Goal: Complete application form

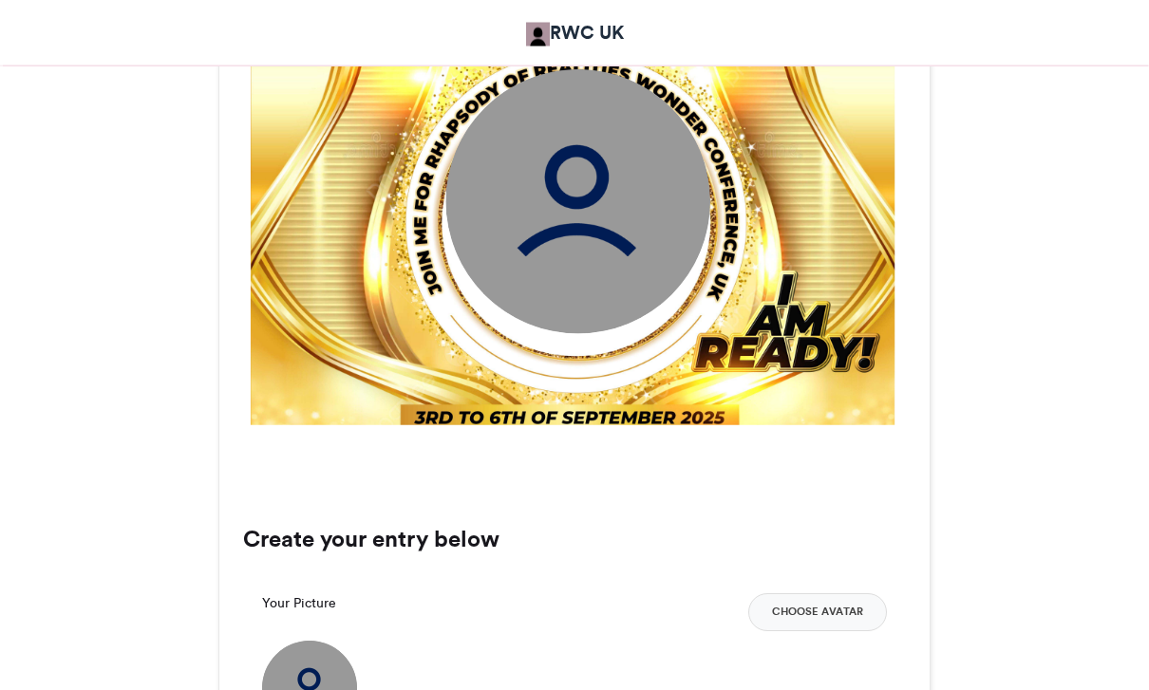
scroll to position [835, 0]
click at [825, 611] on button "Choose Avatar" at bounding box center [817, 612] width 139 height 38
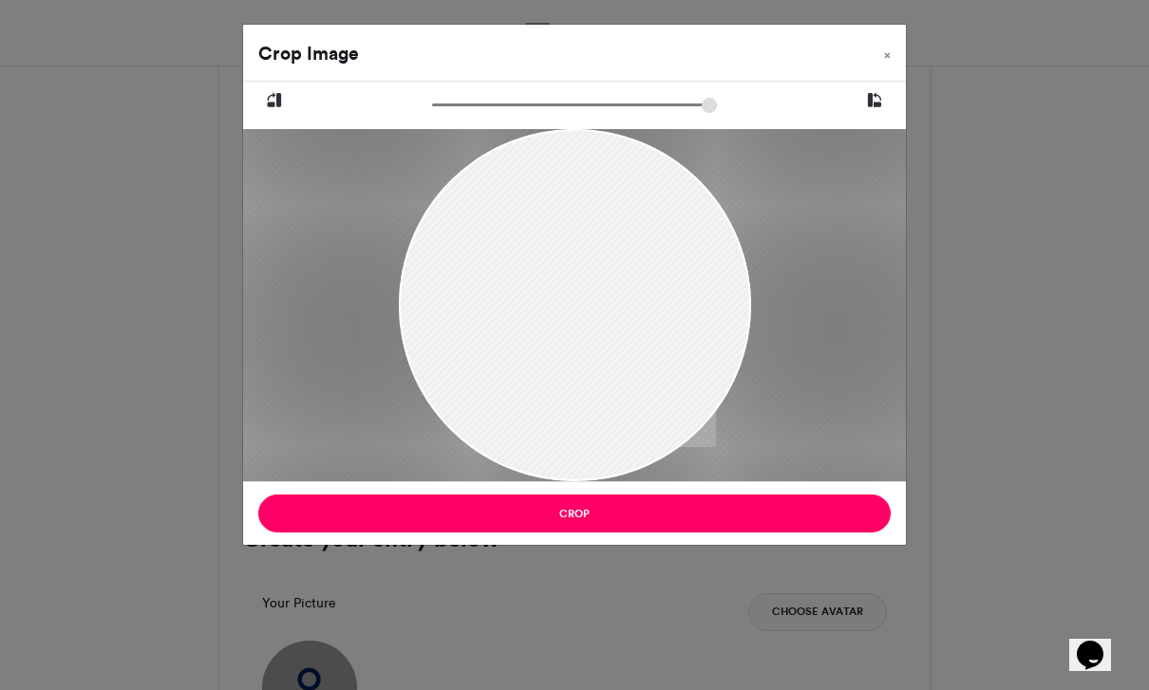
type input "******"
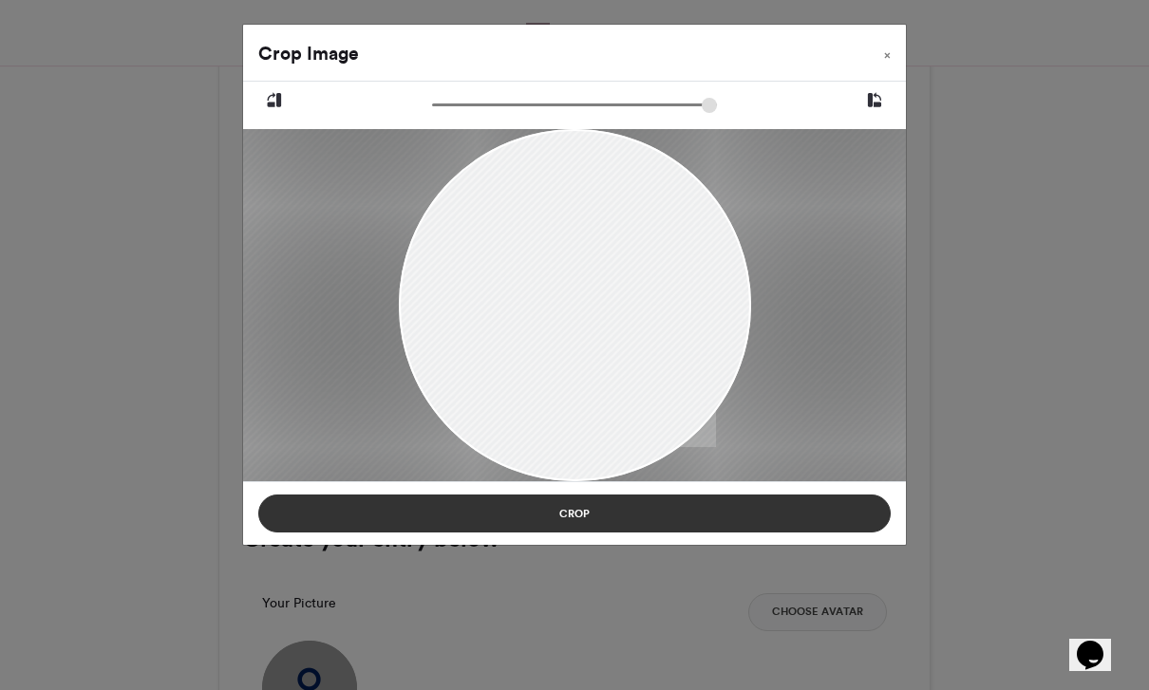
click at [695, 513] on button "Crop" at bounding box center [574, 514] width 632 height 38
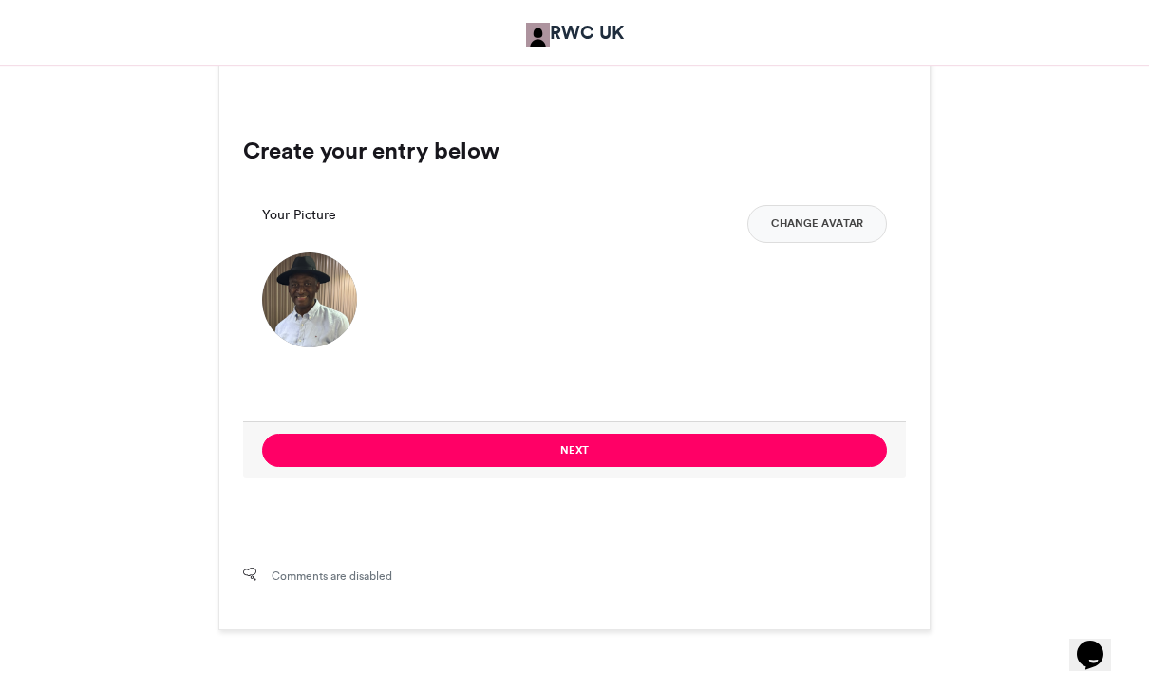
scroll to position [1222, 0]
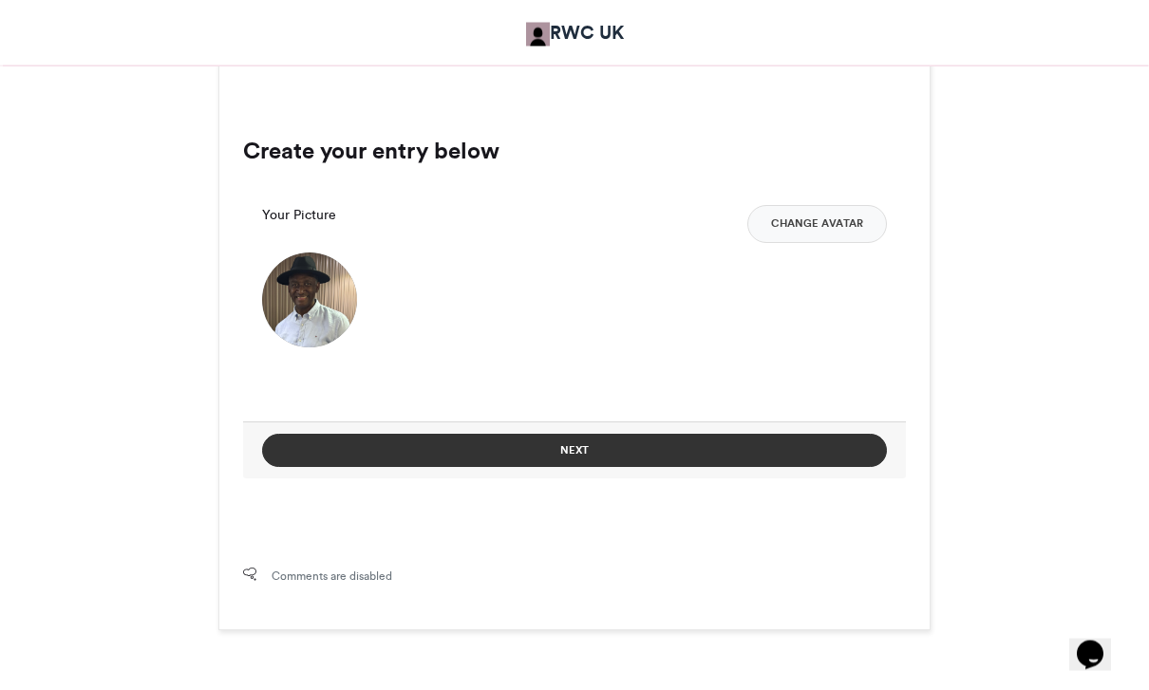
click at [665, 448] on button "Next" at bounding box center [574, 451] width 625 height 33
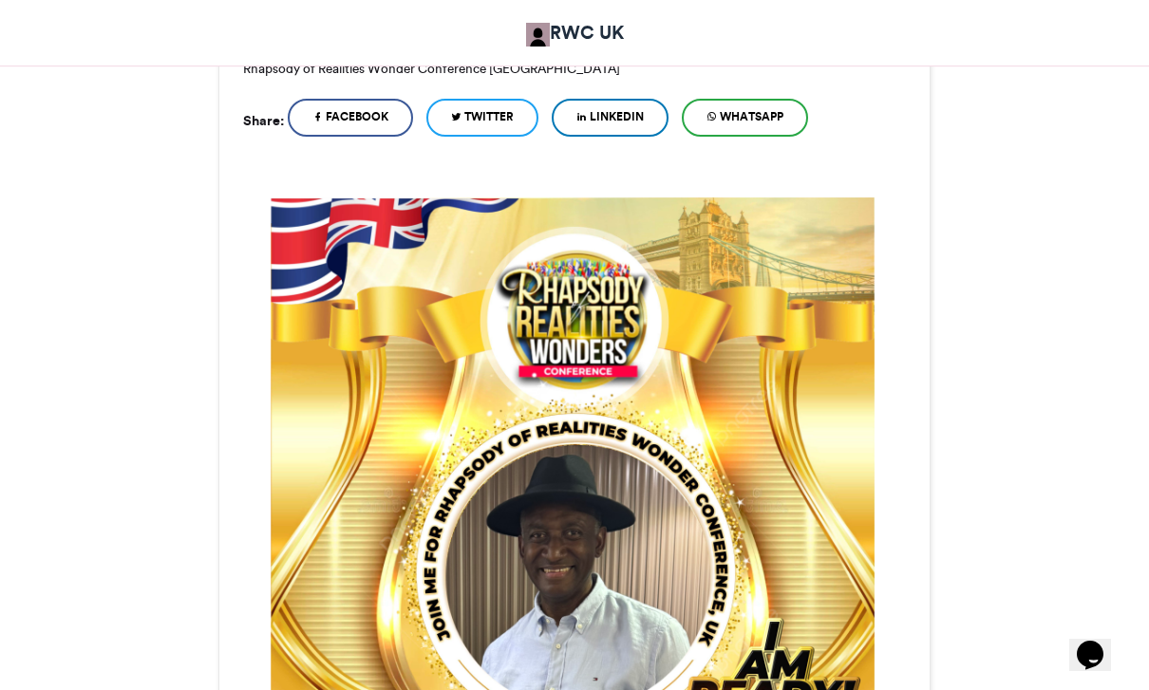
scroll to position [458, 0]
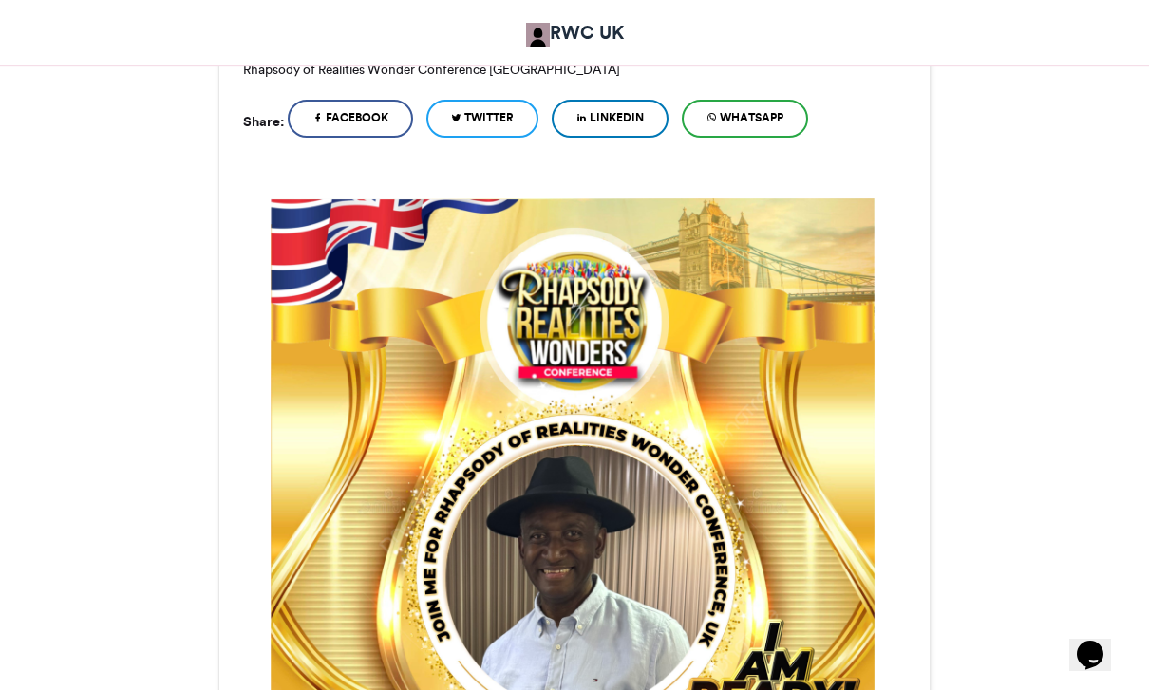
click at [766, 121] on span "WhatsApp" at bounding box center [752, 117] width 64 height 17
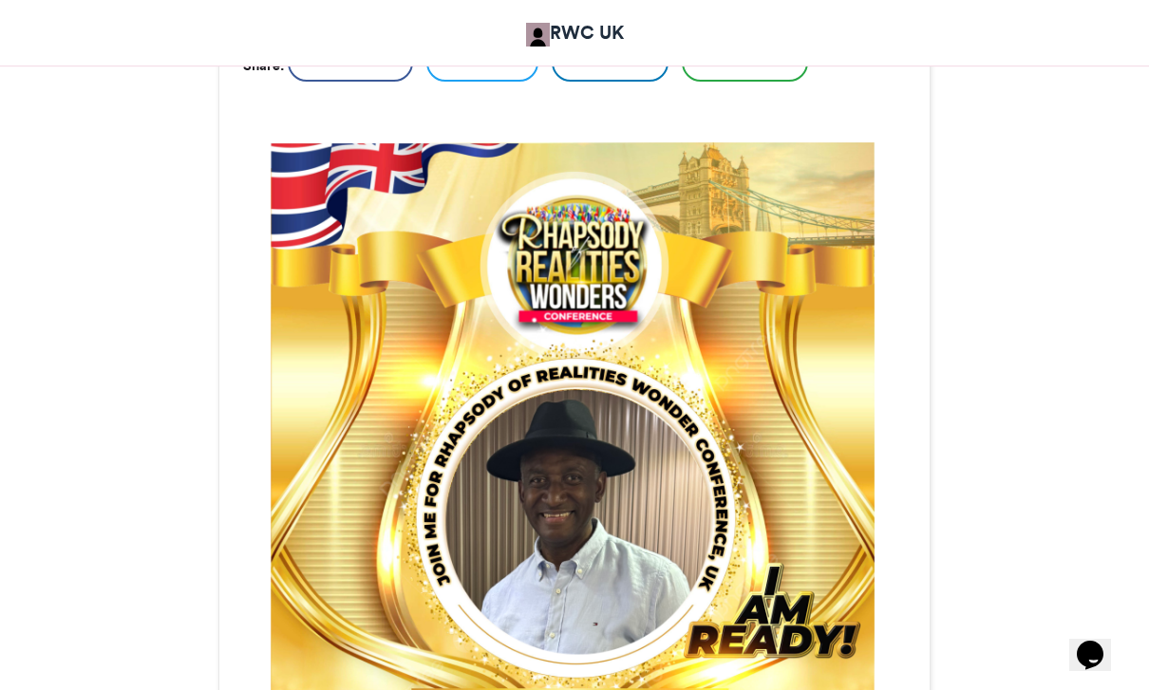
scroll to position [518, 0]
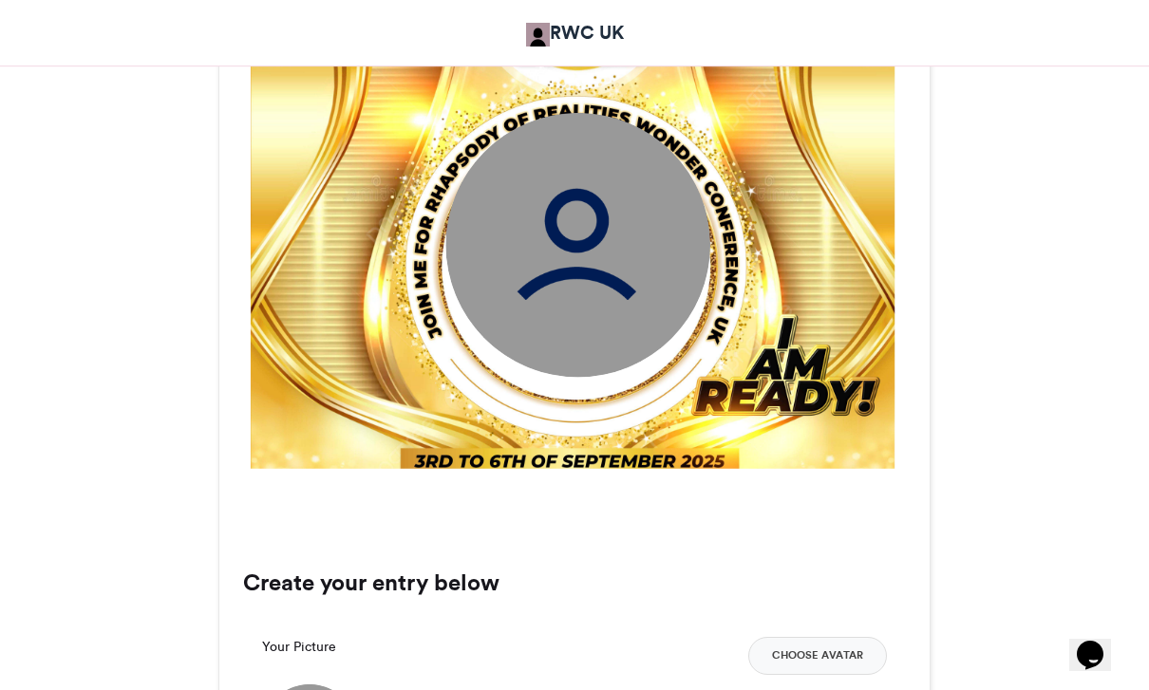
scroll to position [790, 0]
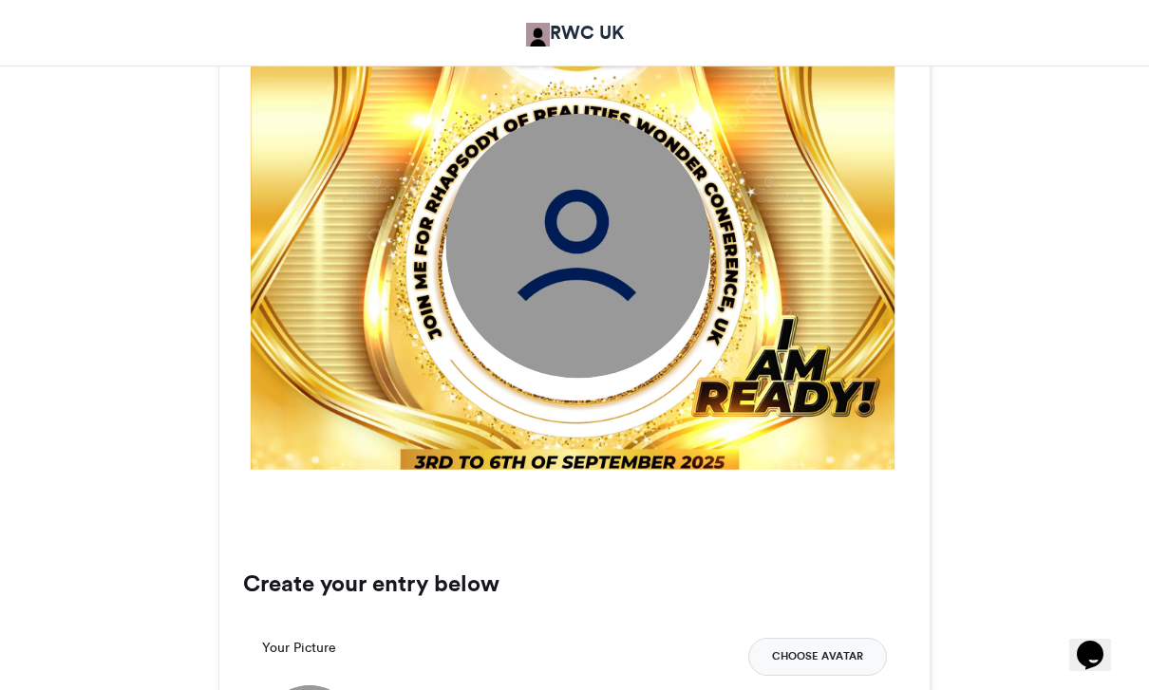
click at [839, 656] on button "Choose Avatar" at bounding box center [817, 657] width 139 height 38
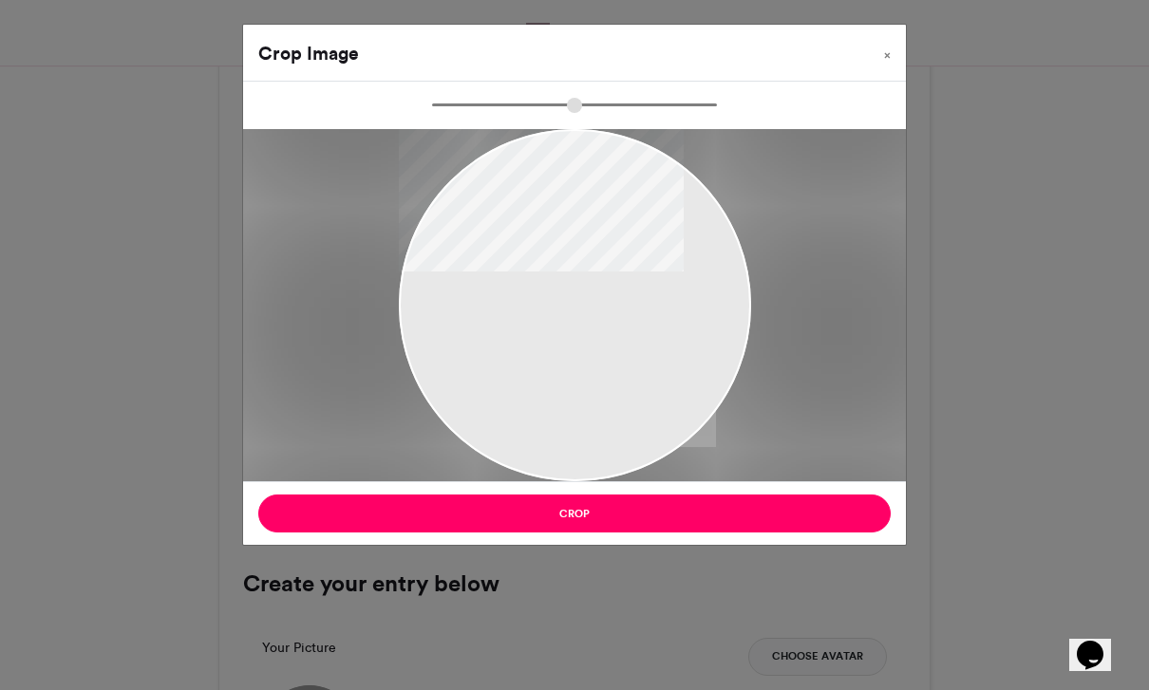
type input "*****"
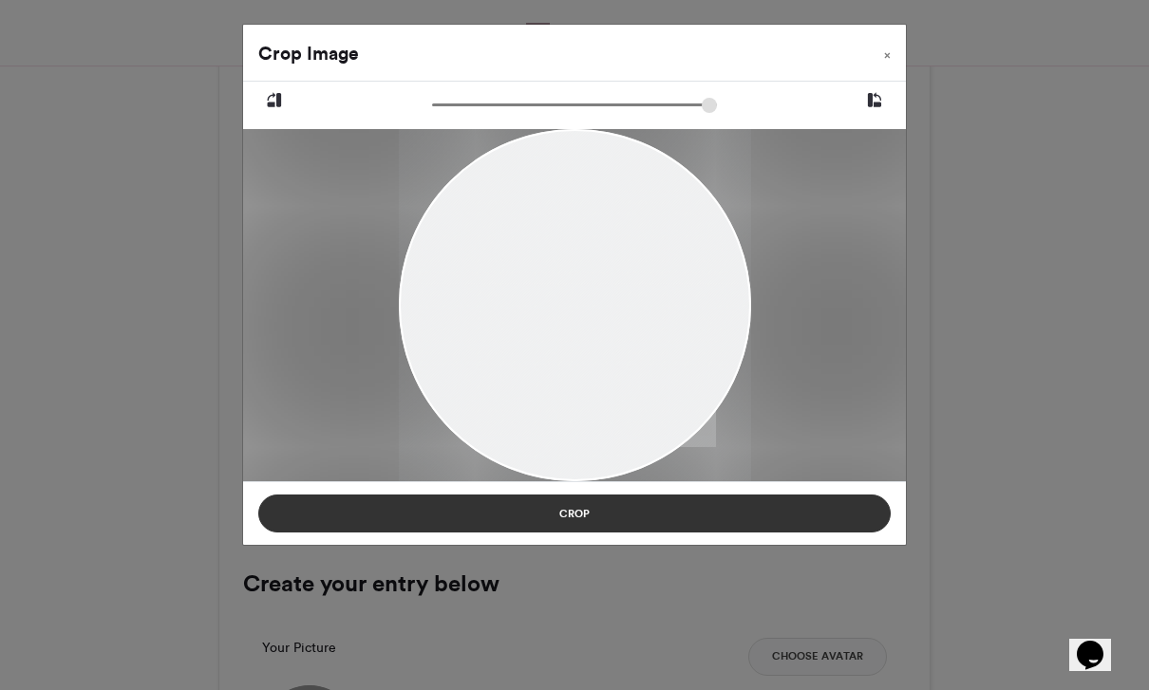
click at [752, 508] on button "Crop" at bounding box center [574, 514] width 632 height 38
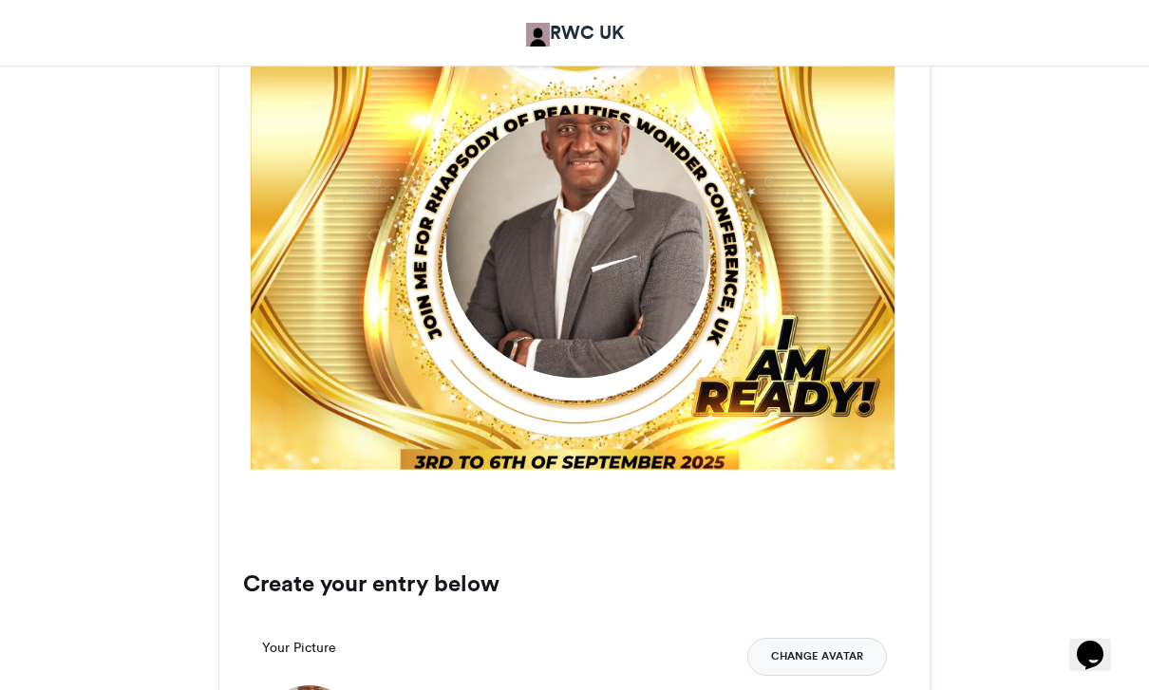
click at [819, 664] on button "Change Avatar" at bounding box center [817, 657] width 140 height 38
